Goal: Navigation & Orientation: Find specific page/section

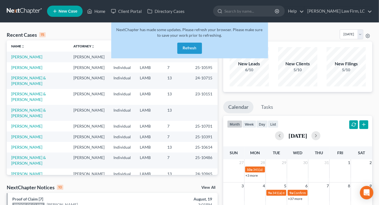
click at [173, 48] on div "NextChapter has made some updates. Please refresh your browser. Please make sur…" at bounding box center [189, 40] width 157 height 36
click at [175, 48] on div "NextChapter has made some updates. Please refresh your browser. Please make sur…" at bounding box center [189, 40] width 157 height 36
click at [189, 48] on button "Refresh" at bounding box center [189, 48] width 25 height 11
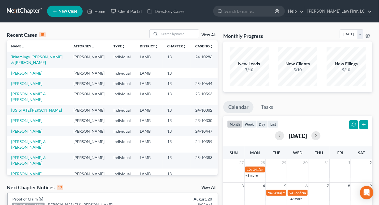
click at [194, 88] on td "25-10644" at bounding box center [204, 83] width 27 height 10
click at [7, 14] on link at bounding box center [25, 11] width 36 height 10
click at [28, 7] on link at bounding box center [25, 11] width 36 height 10
click at [139, 102] on td "LAMB" at bounding box center [148, 97] width 27 height 16
click at [23, 17] on nav "Home New Case Client Portal Directory Cases Dickson Law Firm, LC mdd@dicksonlaw…" at bounding box center [189, 11] width 379 height 22
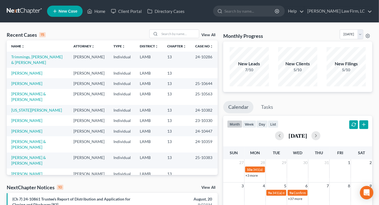
click at [23, 12] on link at bounding box center [25, 11] width 36 height 10
